Goal: Task Accomplishment & Management: Use online tool/utility

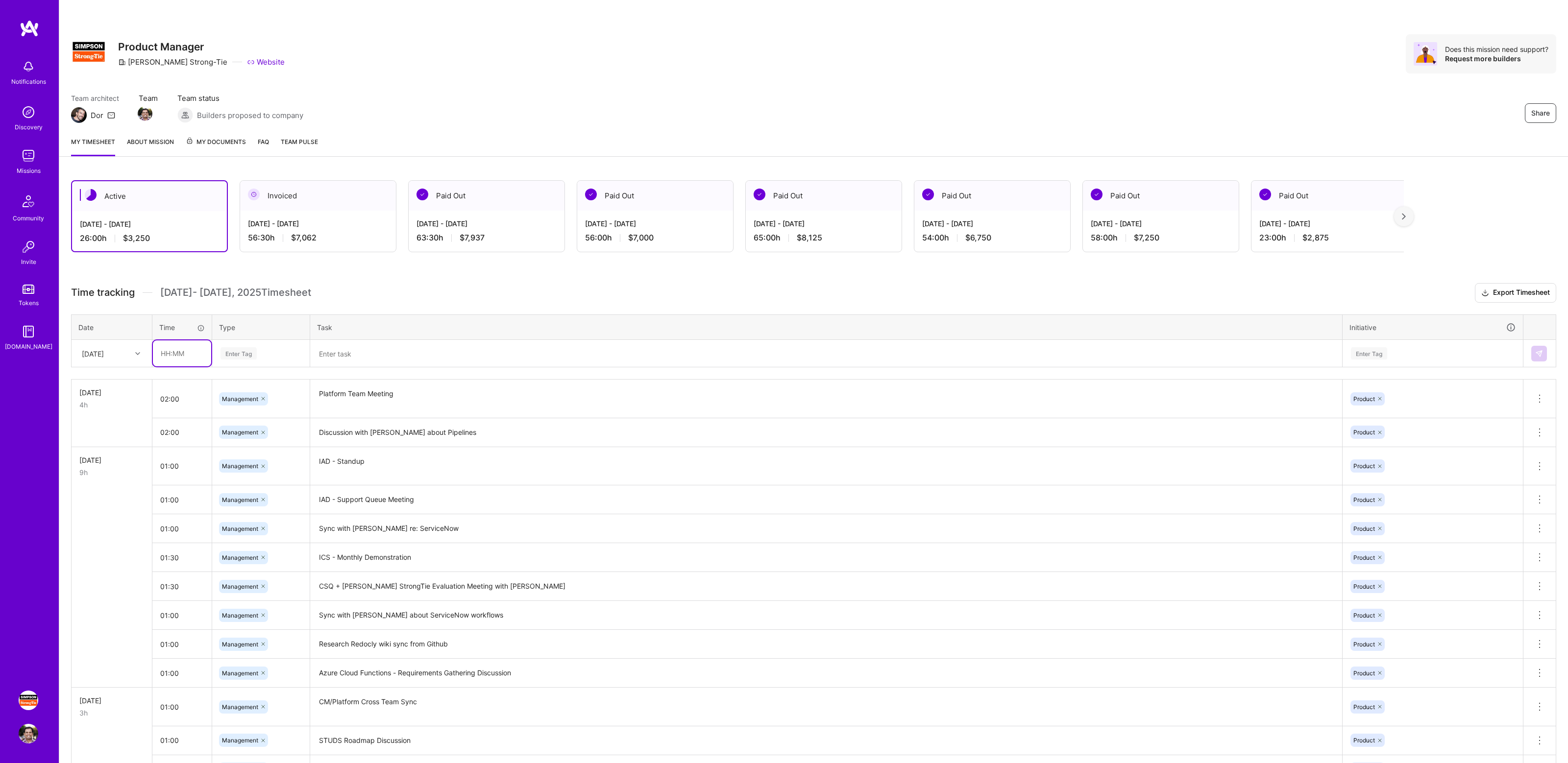
click at [178, 352] on input "text" at bounding box center [182, 354] width 58 height 26
type input "01:00"
type input "manage"
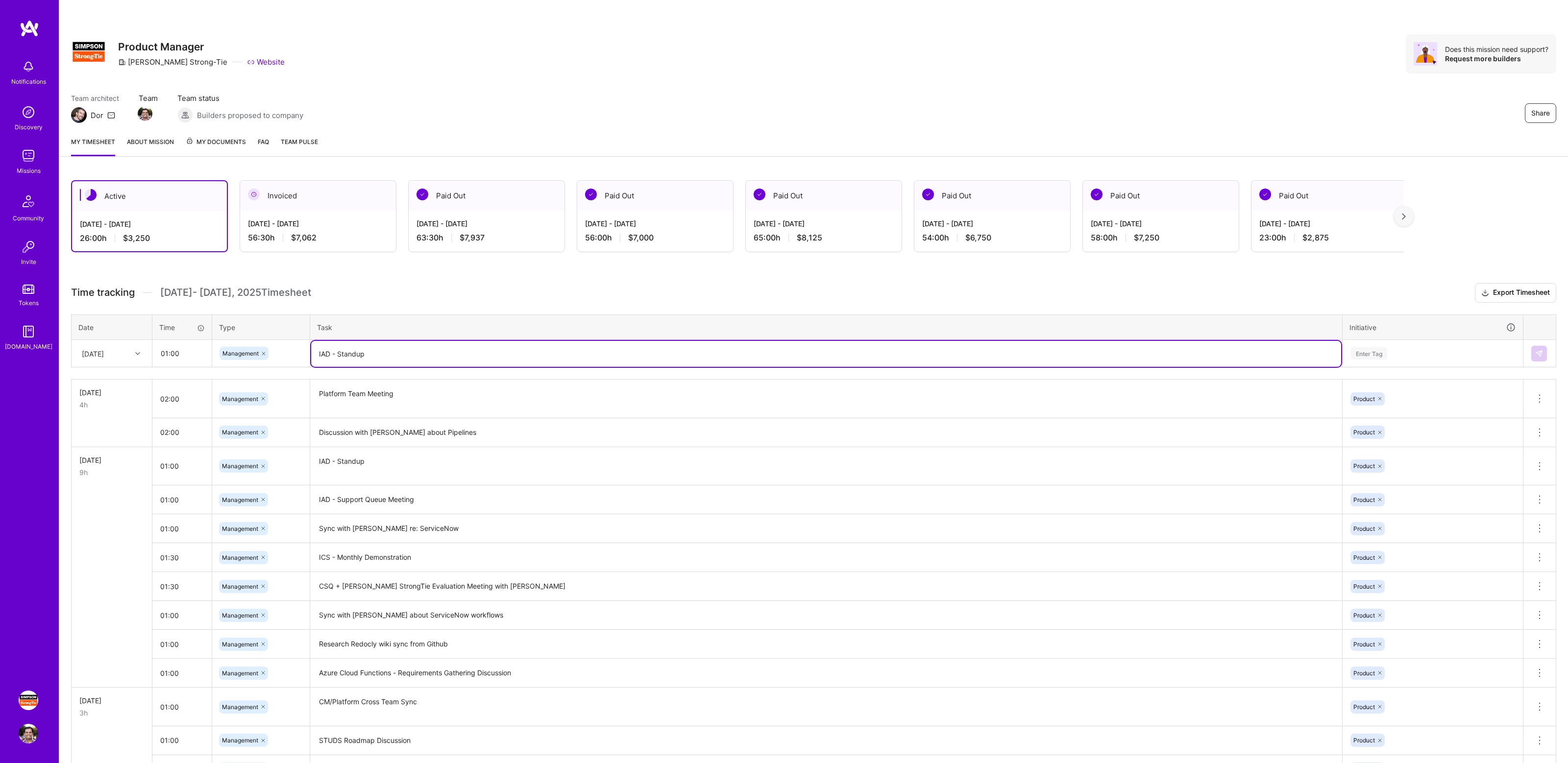
type textarea "IAD - Standup"
click at [1461, 359] on div "Enter Tag" at bounding box center [1432, 353] width 166 height 12
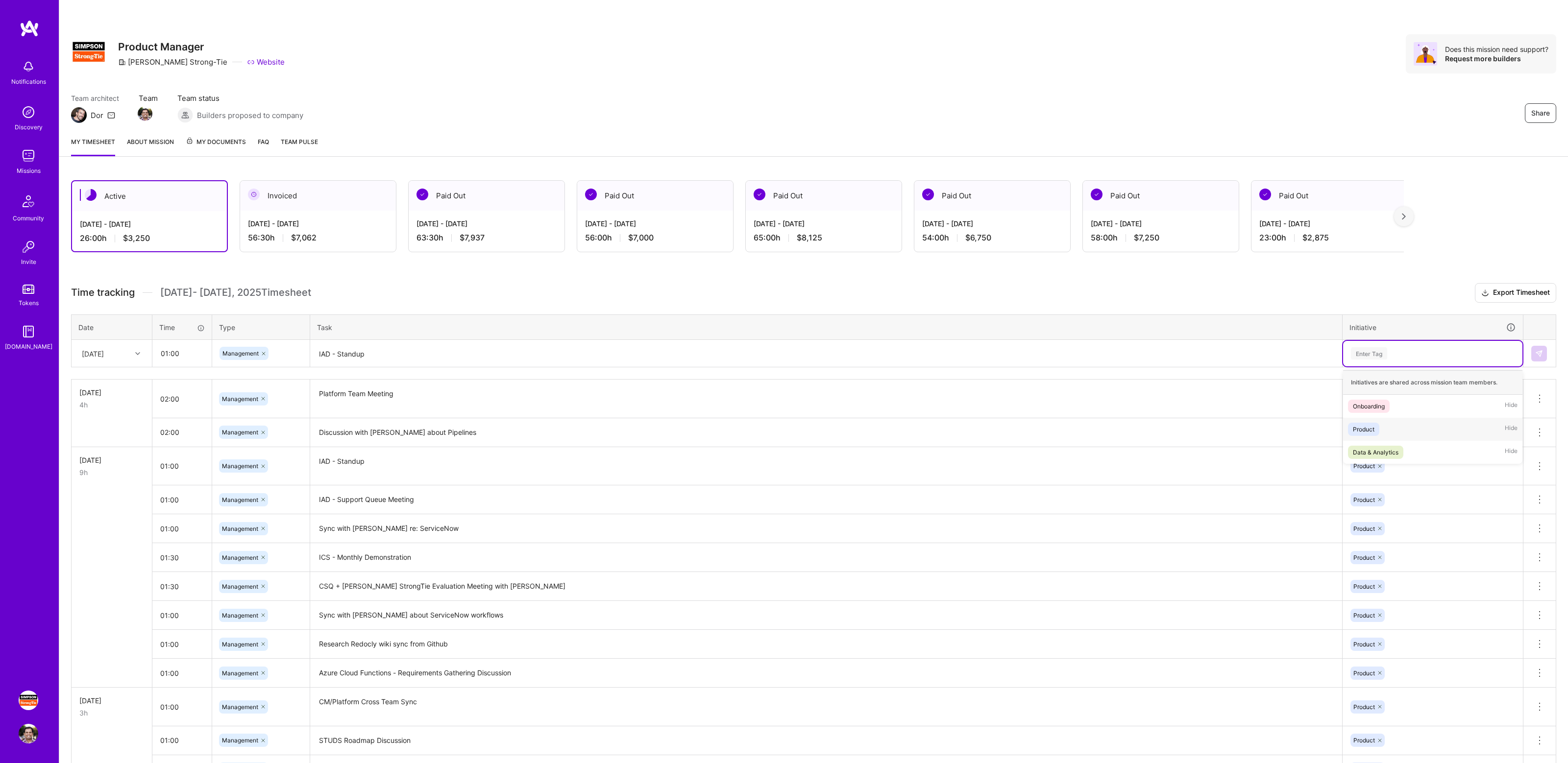
click at [1405, 430] on div "Product Hide" at bounding box center [1432, 429] width 180 height 23
click at [1541, 356] on img at bounding box center [1539, 354] width 8 height 8
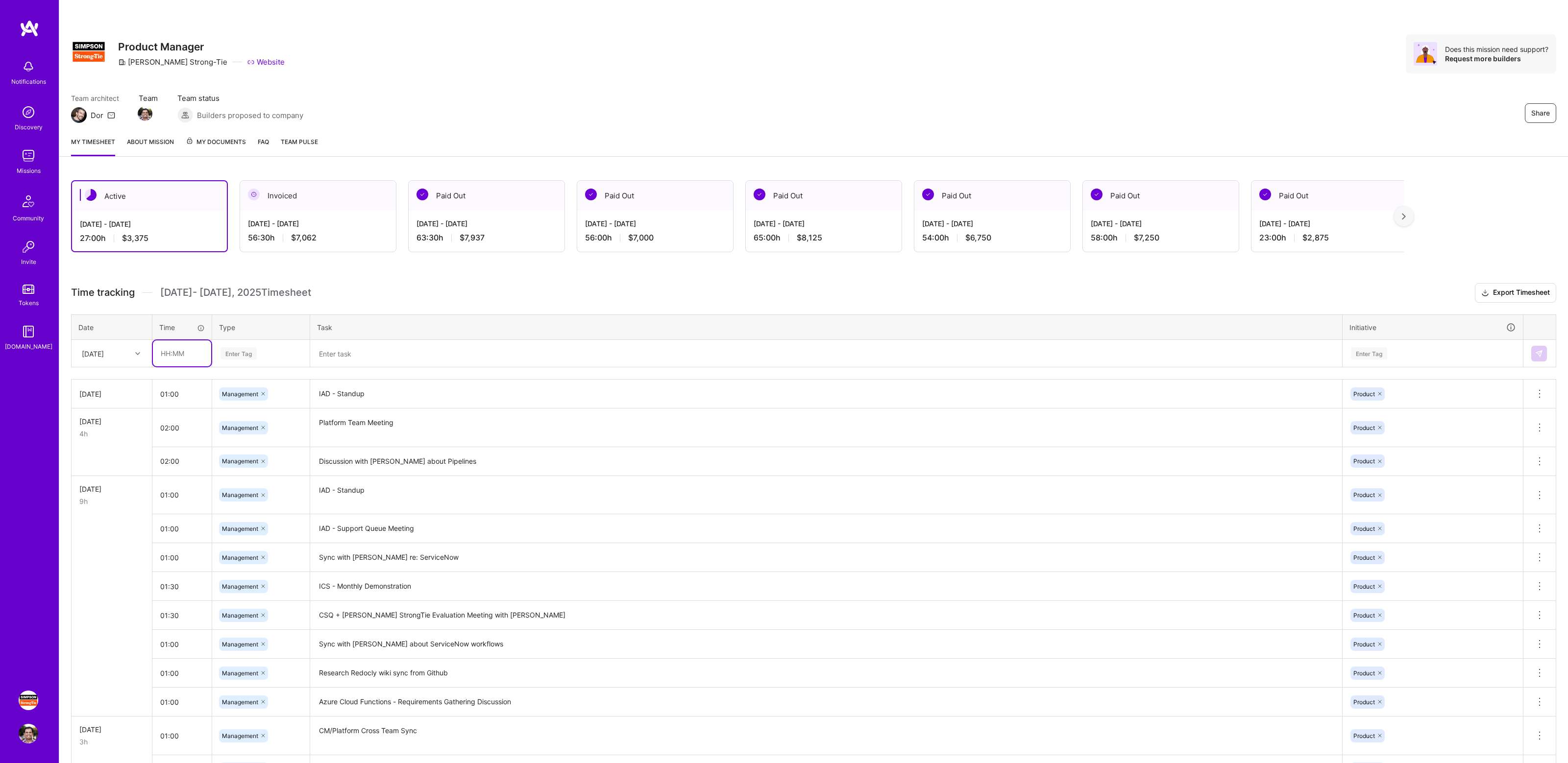
click at [199, 352] on input "text" at bounding box center [182, 354] width 58 height 26
type input "01:00"
type input "man"
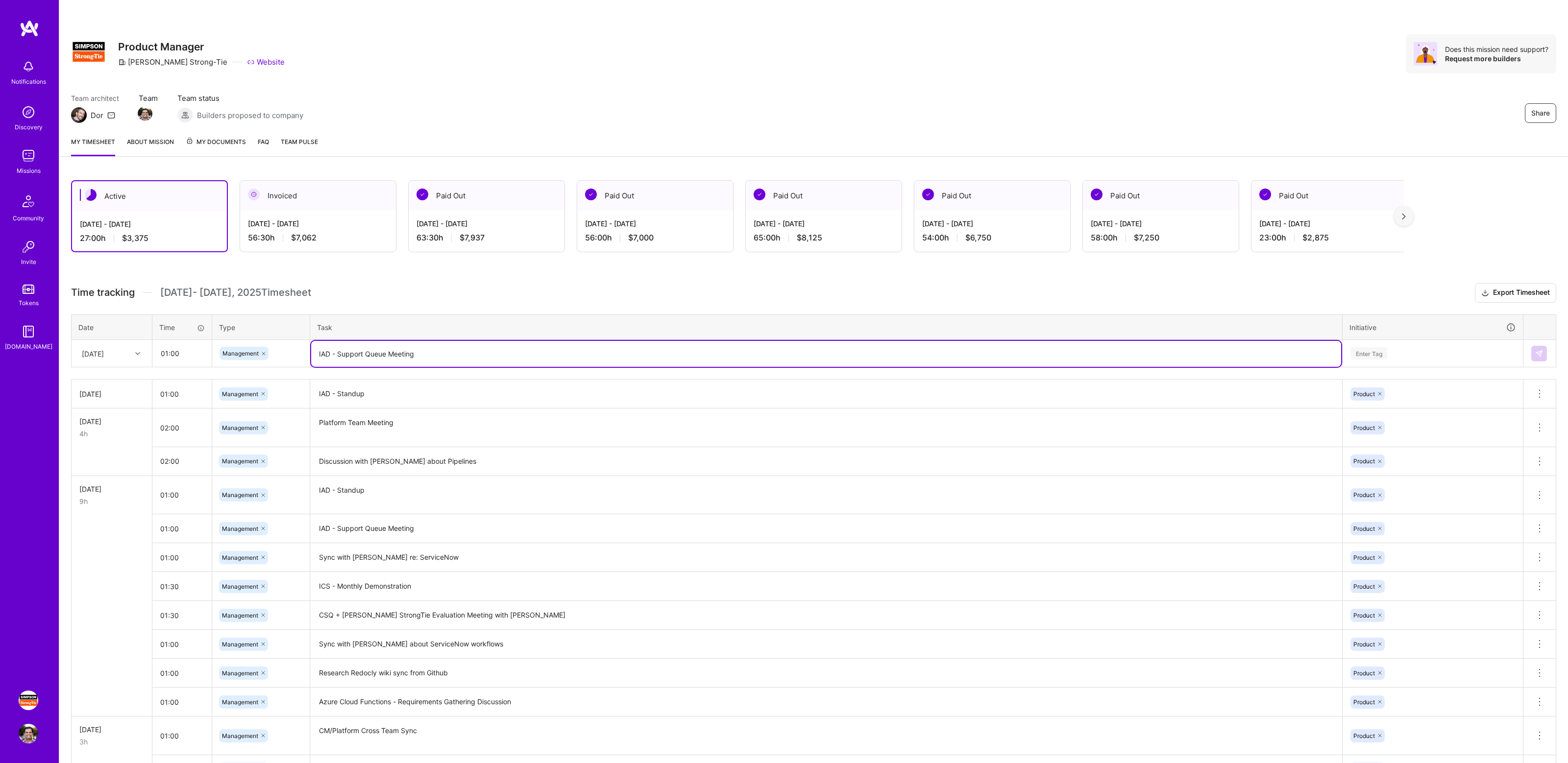
type textarea "IAD - Support Queue Meeting"
click at [1422, 355] on div "Enter Tag" at bounding box center [1432, 353] width 166 height 12
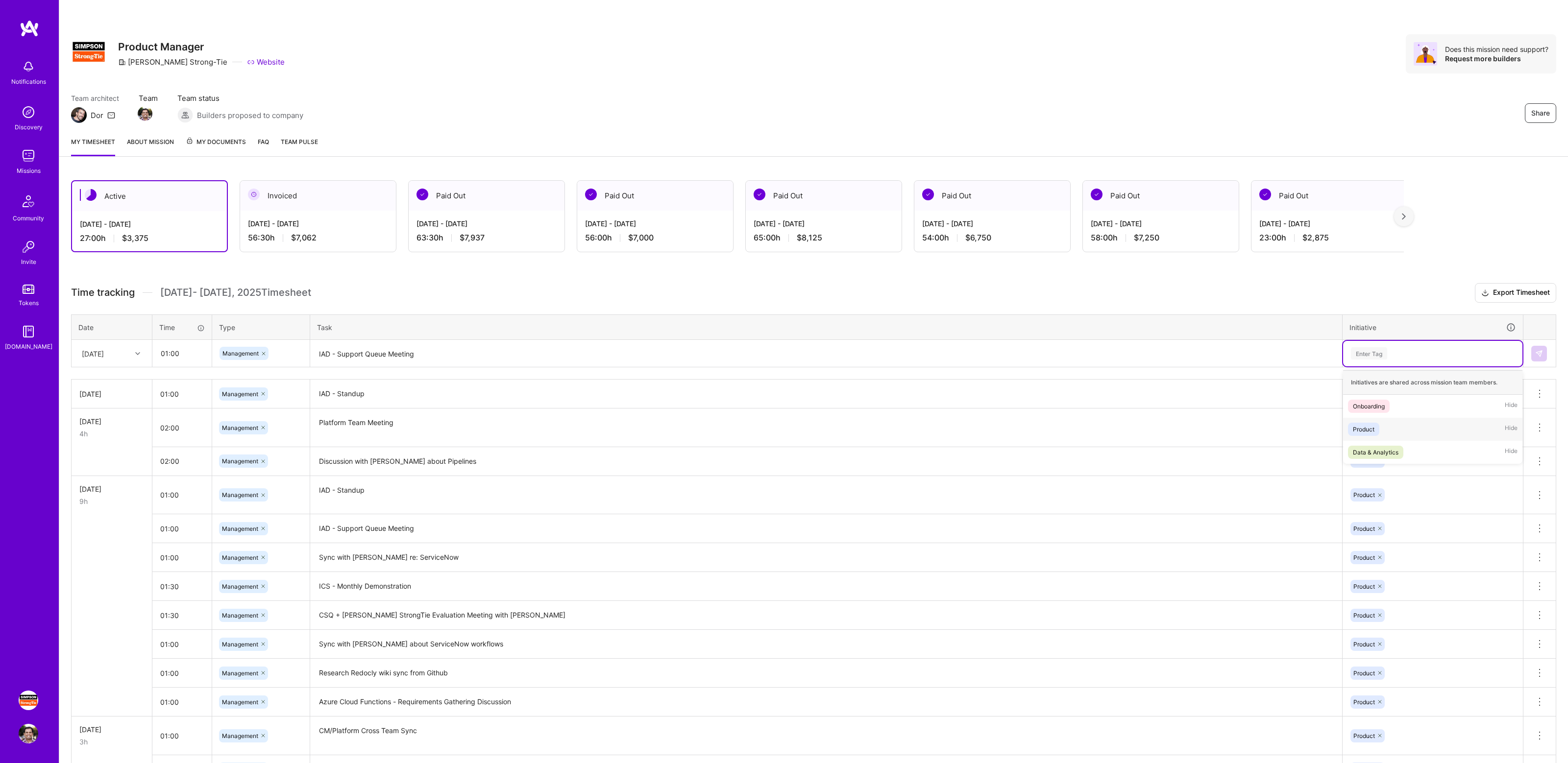
click at [1401, 425] on div "Product Hide" at bounding box center [1432, 429] width 180 height 23
click at [1534, 358] on button at bounding box center [1539, 354] width 16 height 16
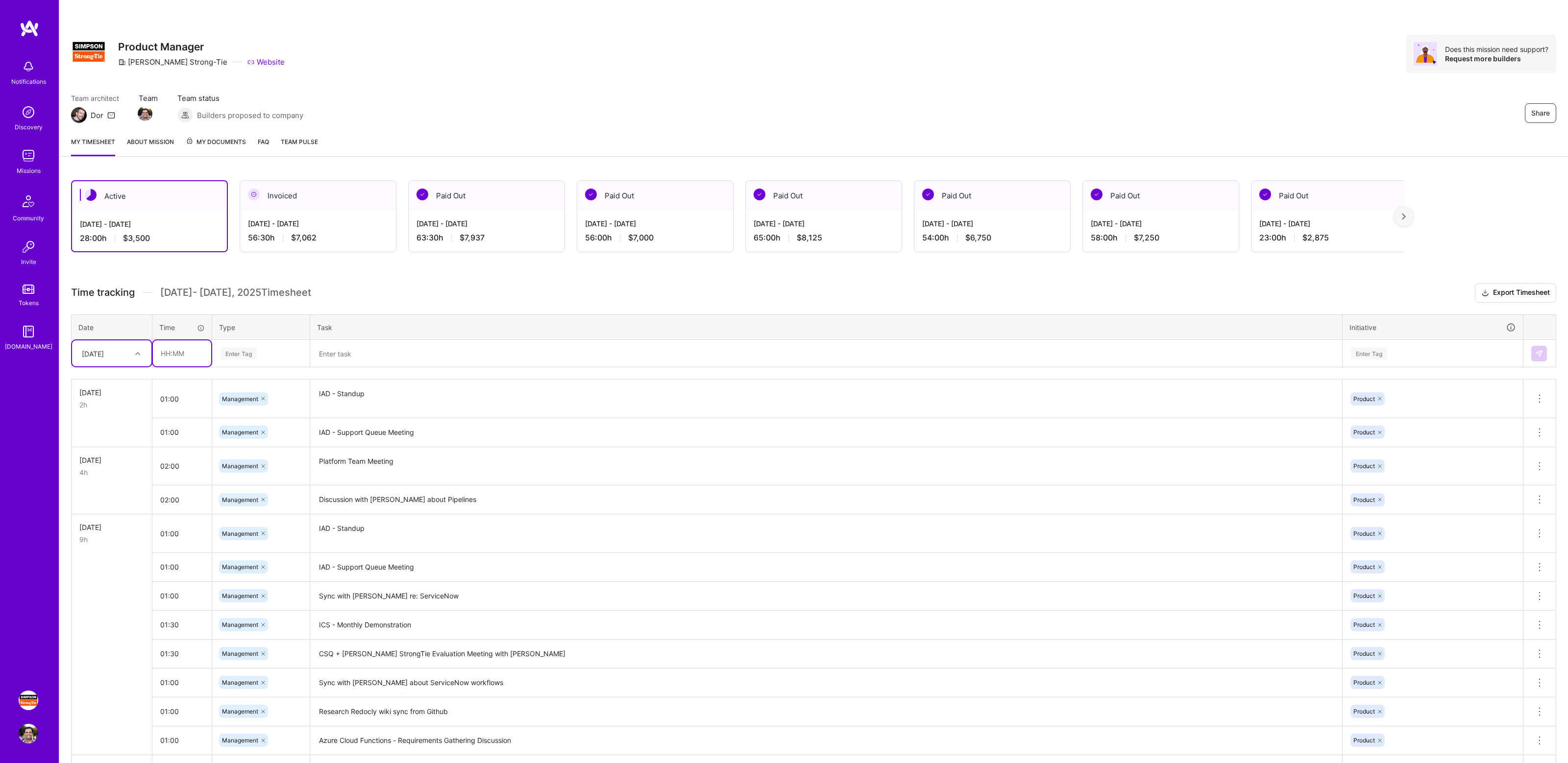
click at [173, 351] on input "text" at bounding box center [182, 354] width 58 height 26
click at [130, 351] on div "Wed, Sep 24" at bounding box center [104, 353] width 55 height 16
click at [168, 351] on input "text" at bounding box center [182, 354] width 58 height 26
click at [252, 350] on div "Enter Tag" at bounding box center [238, 354] width 37 height 15
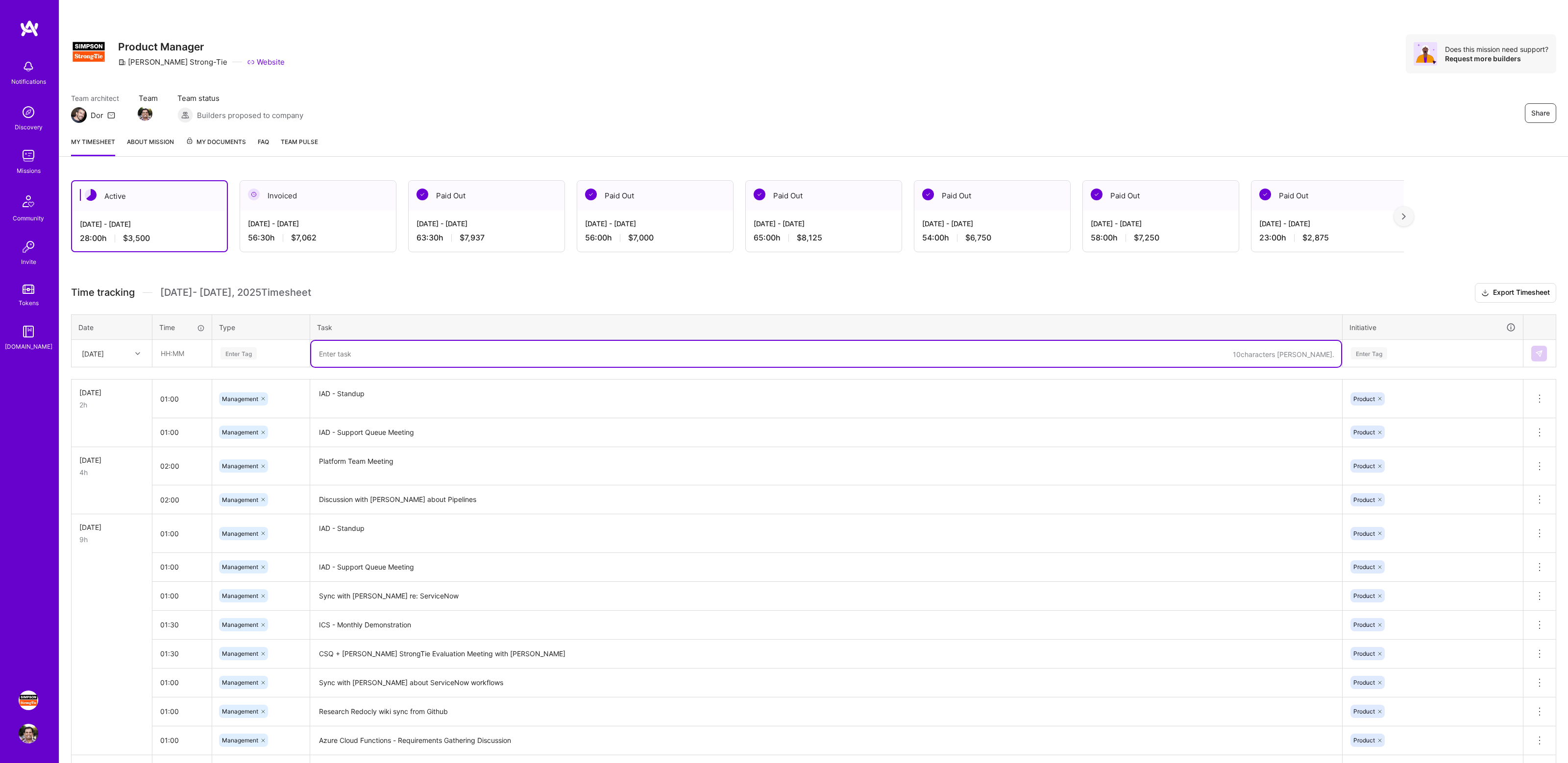
click at [381, 351] on textarea at bounding box center [826, 354] width 1030 height 26
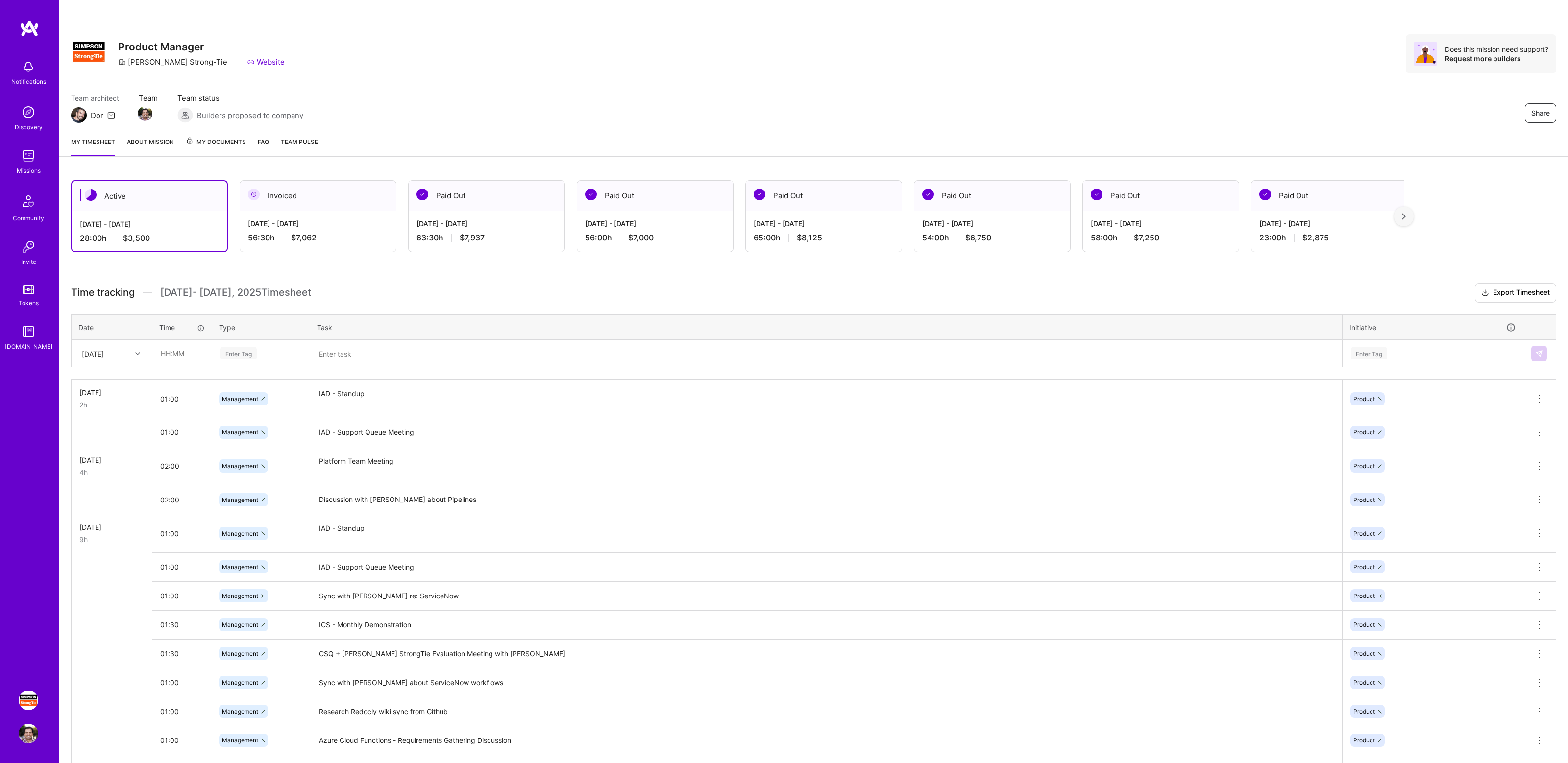
click at [508, 283] on h3 "Time tracking Sep 16 - Sep 30 , 2025 Timesheet Export Timesheet" at bounding box center [813, 293] width 1485 height 20
click at [408, 300] on h3 "Time tracking Sep 16 - Sep 30 , 2025 Timesheet Export Timesheet" at bounding box center [813, 293] width 1485 height 20
click at [410, 276] on div "Active Sep 16 - Sep 30, 2025 28:00 h $3,500 Invoiced Sep 1 - Sep 15, 2025 56:30…" at bounding box center [813, 658] width 1509 height 978
click at [1004, 84] on div "Share Product Manager Simpson Strong-Tie Website Does this mission need support…" at bounding box center [813, 64] width 1509 height 129
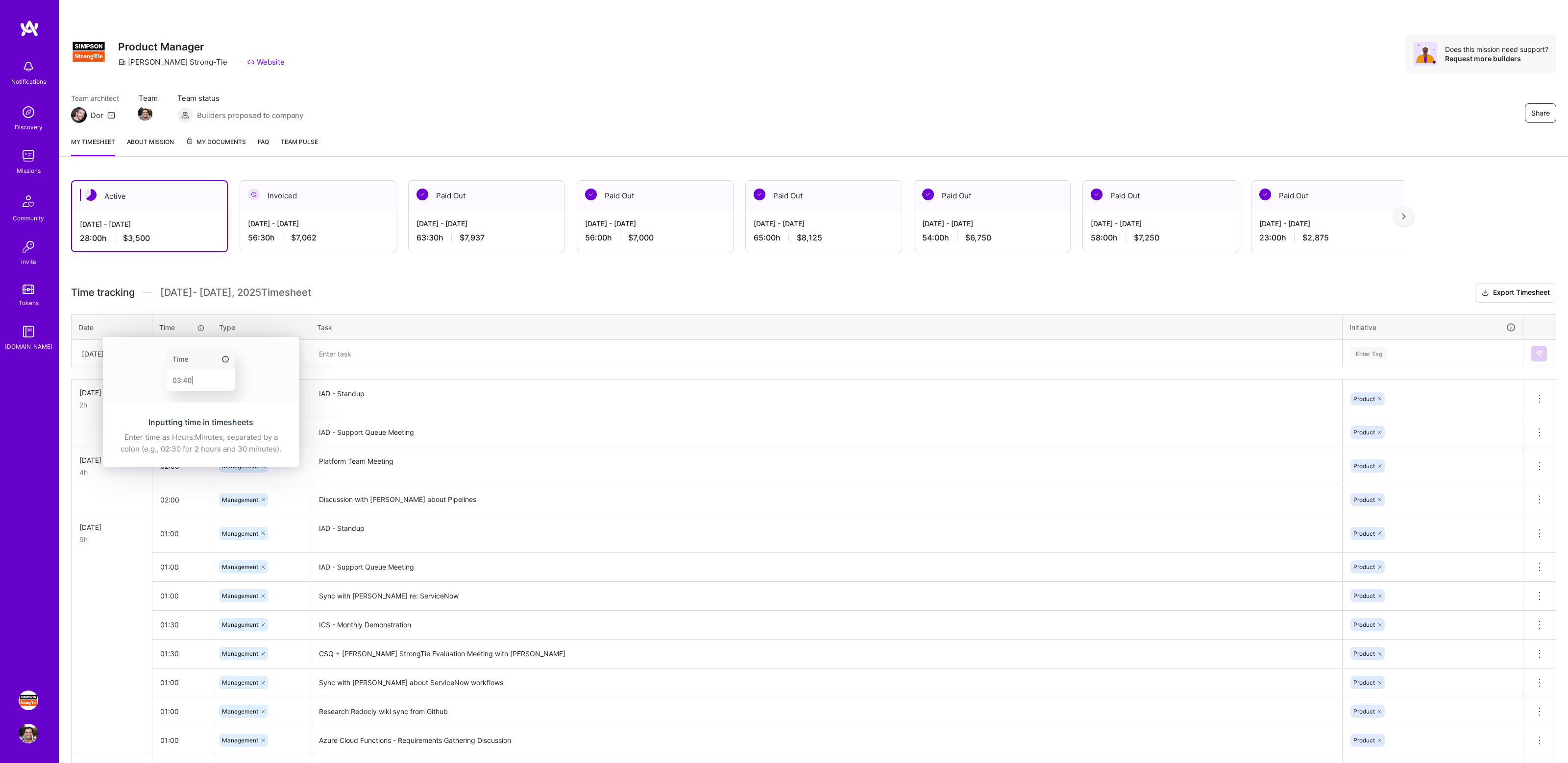
click at [175, 356] on img at bounding box center [200, 370] width 196 height 66
click at [357, 305] on div "Time tracking Sep 16 - Sep 30 , 2025 Timesheet Export Timesheet Date Time Type …" at bounding box center [813, 691] width 1485 height 816
click at [168, 352] on input "text" at bounding box center [182, 354] width 58 height 26
type input "02:00"
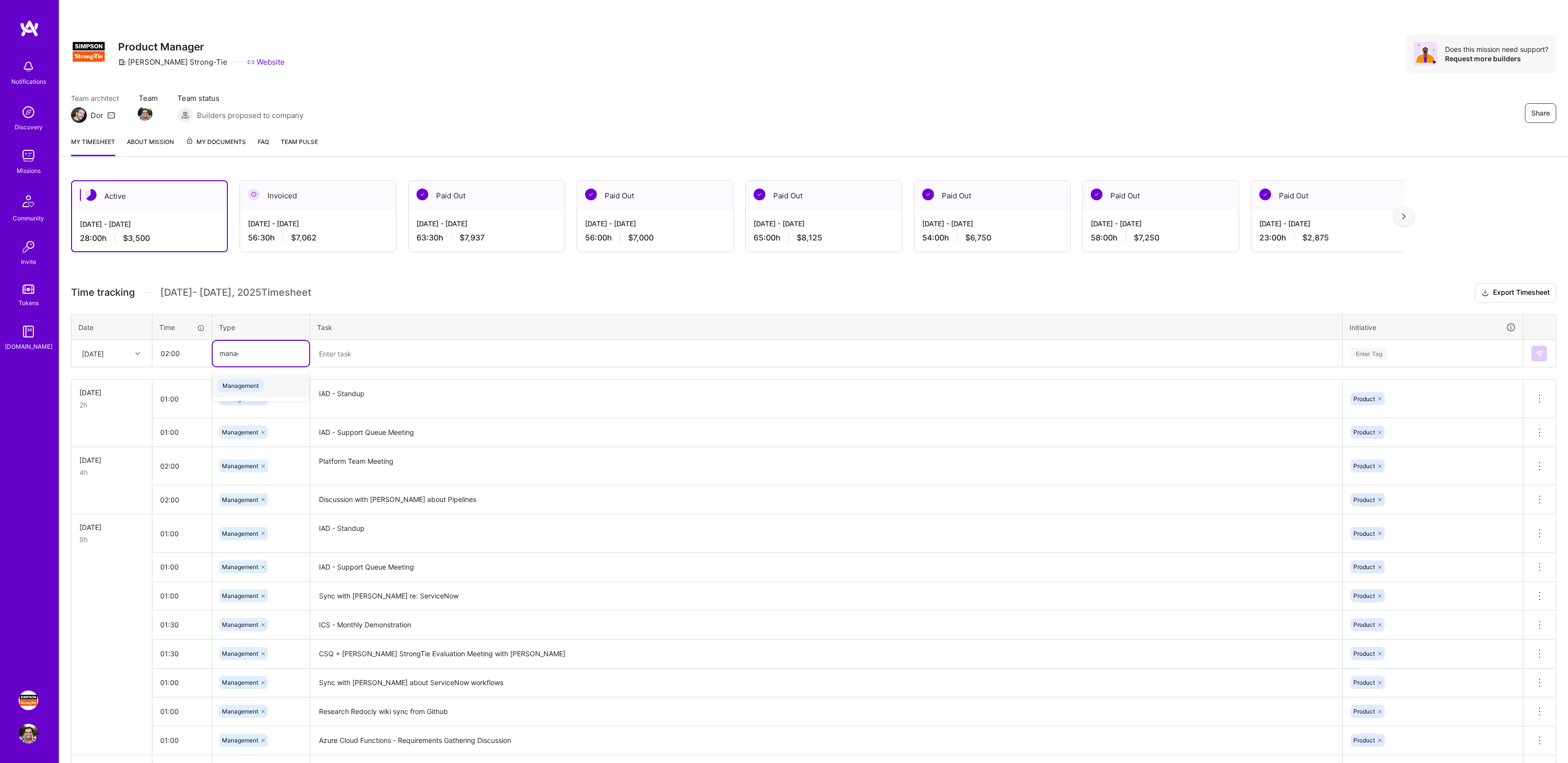
type input "manage"
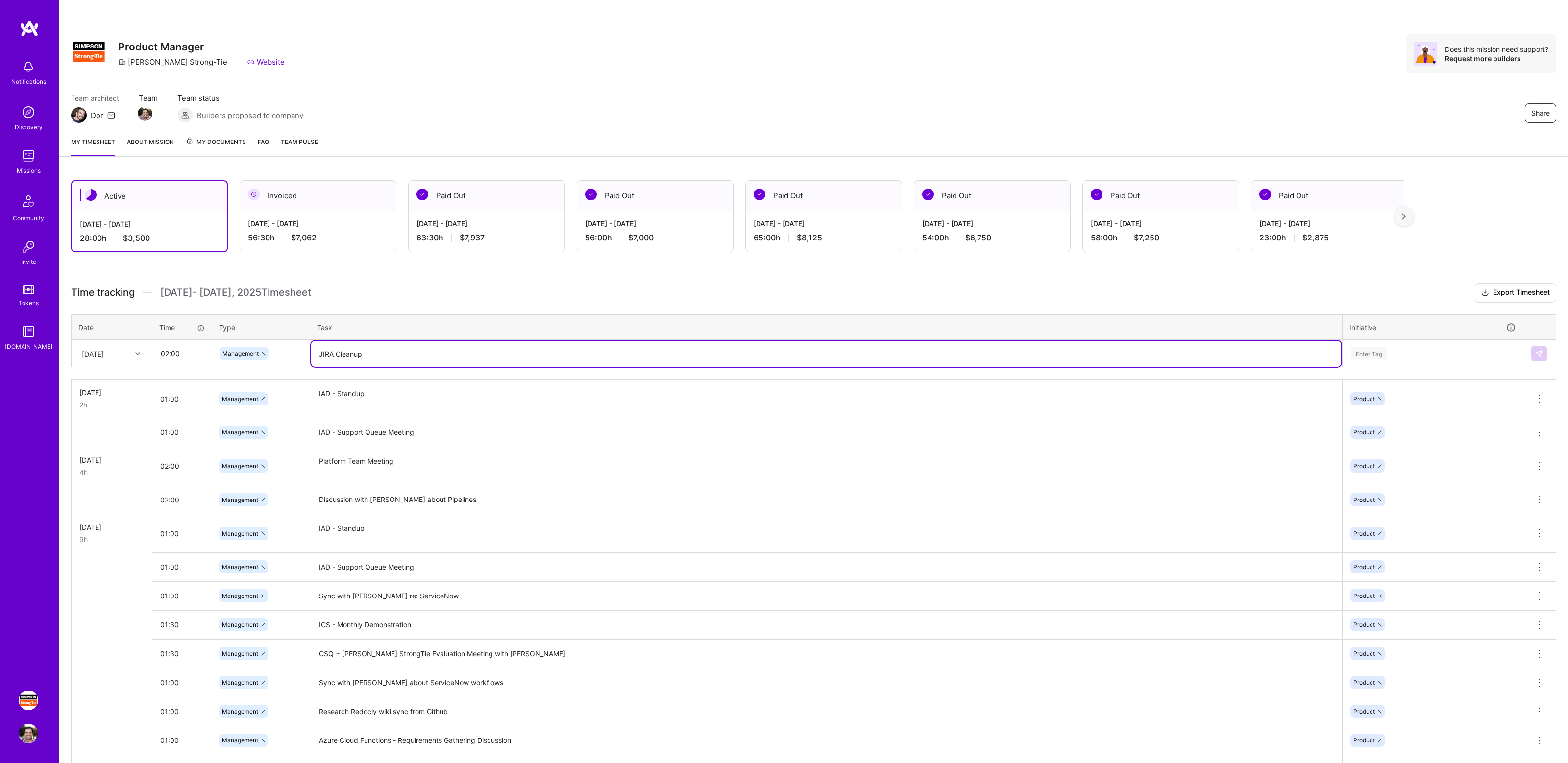
type textarea "JIRA Cleanup"
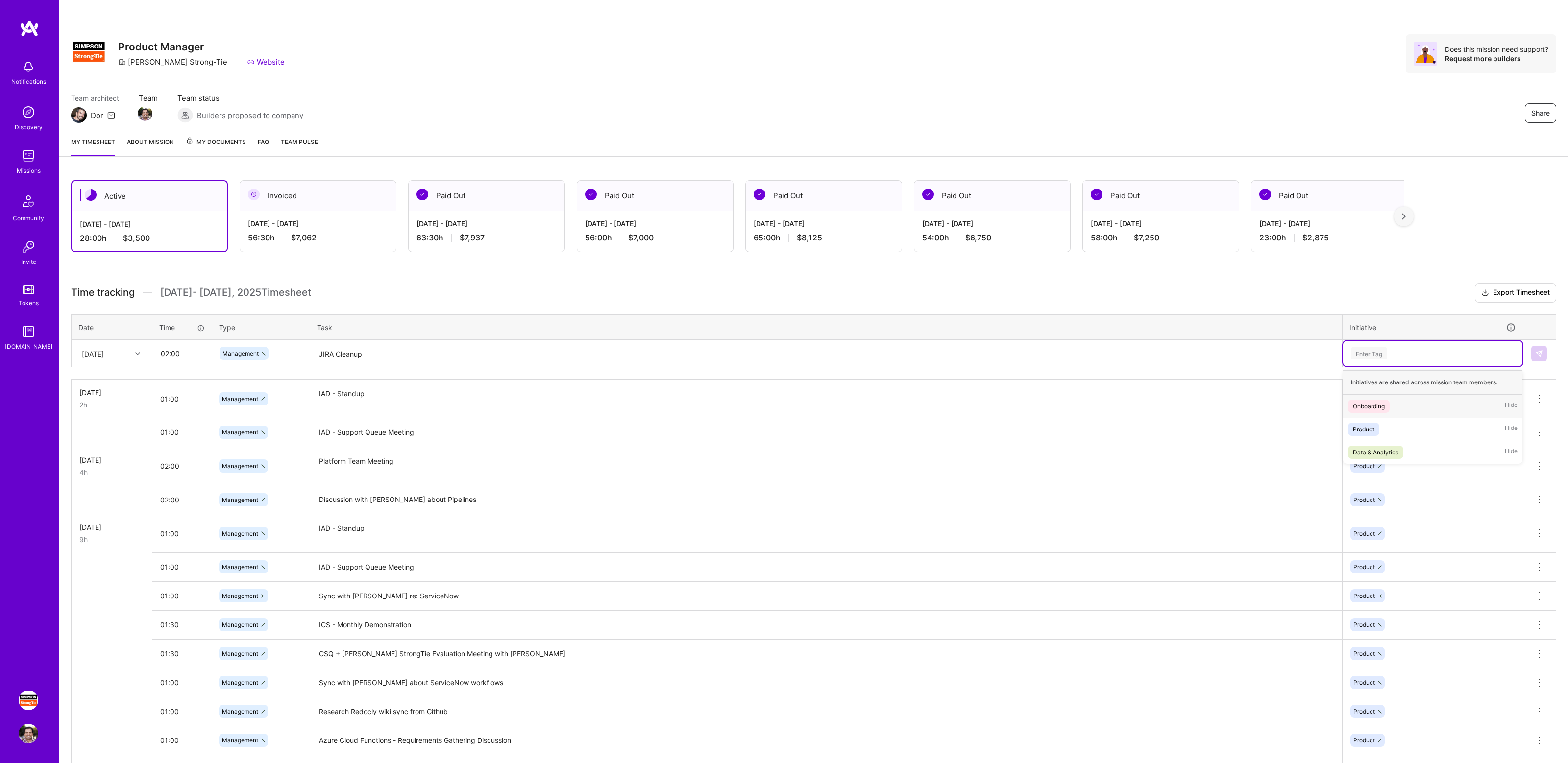
click at [1397, 356] on div "Enter Tag" at bounding box center [1432, 353] width 166 height 12
click at [1383, 434] on div "Product Hide" at bounding box center [1432, 429] width 180 height 23
click at [1537, 350] on img at bounding box center [1539, 354] width 8 height 8
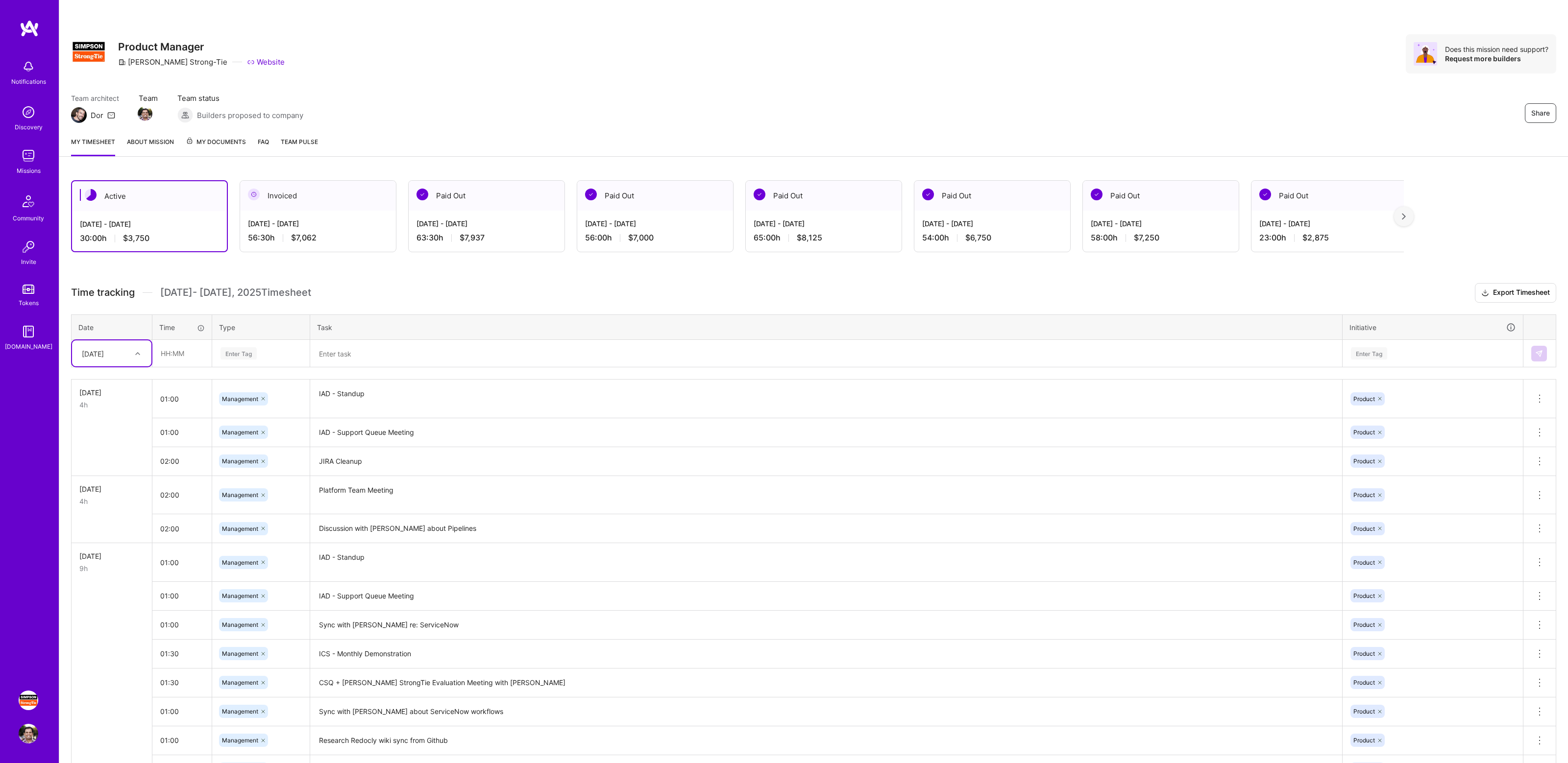
click at [342, 465] on textarea "JIRA Cleanup" at bounding box center [826, 461] width 1030 height 27
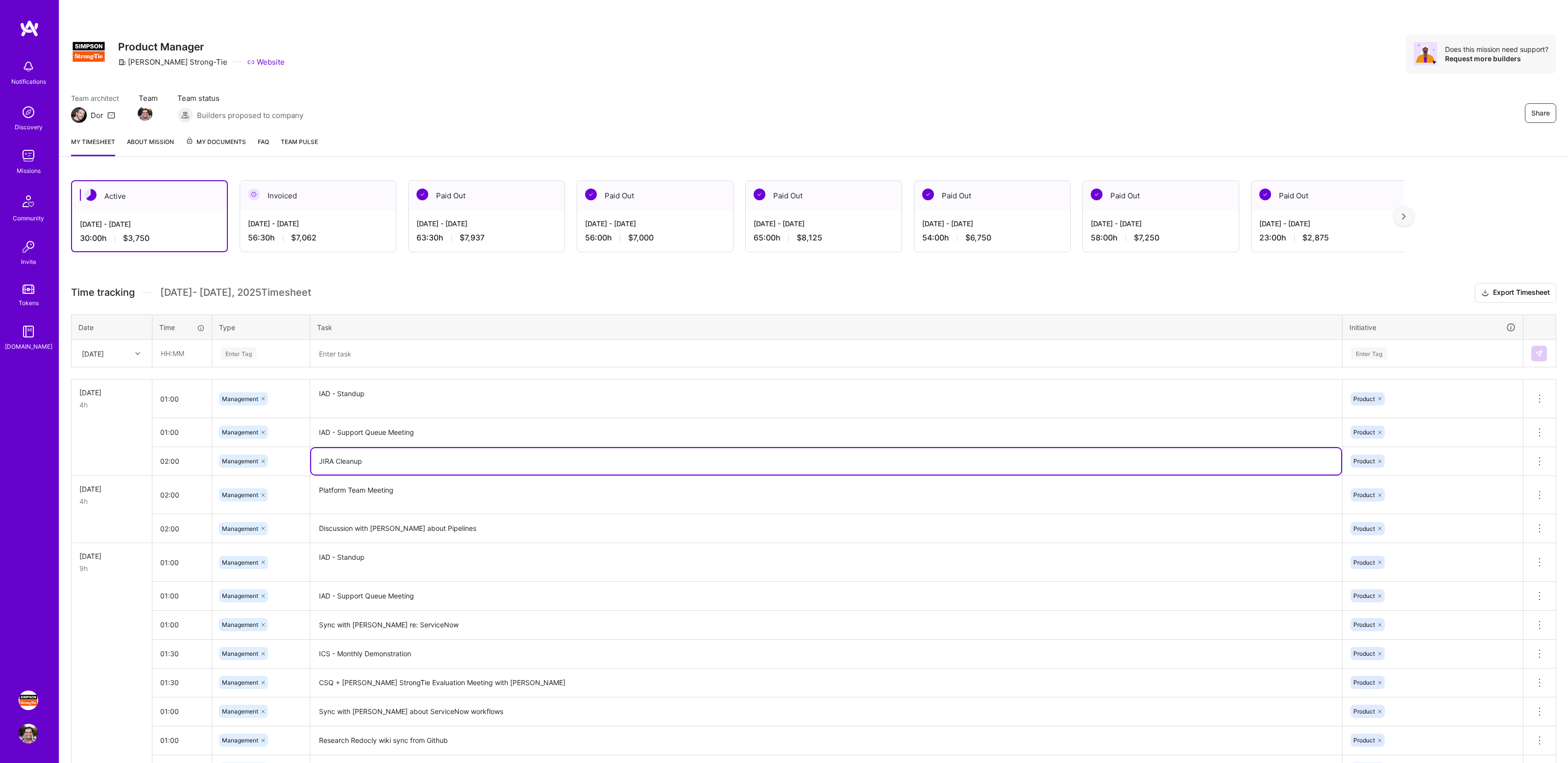
click at [322, 458] on textarea "JIRA Cleanup" at bounding box center [826, 461] width 1030 height 26
type textarea "IAD - JIRA Cleanup"
click at [1389, 272] on div "Active Sep 16 - Sep 30, 2025 30:00 h $3,750 Invoiced Sep 1 - Sep 15, 2025 56:30…" at bounding box center [813, 672] width 1509 height 1008
